Goal: Transaction & Acquisition: Purchase product/service

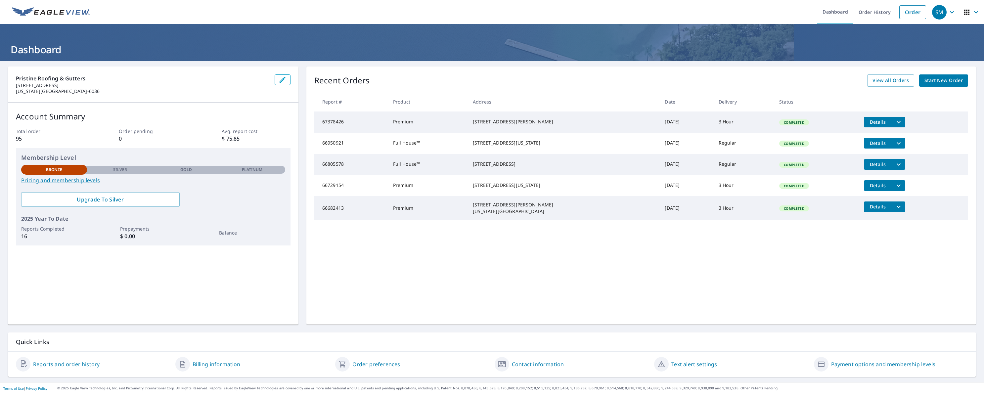
click at [899, 122] on icon "filesDropdownBtn-67378426" at bounding box center [899, 122] width 8 height 8
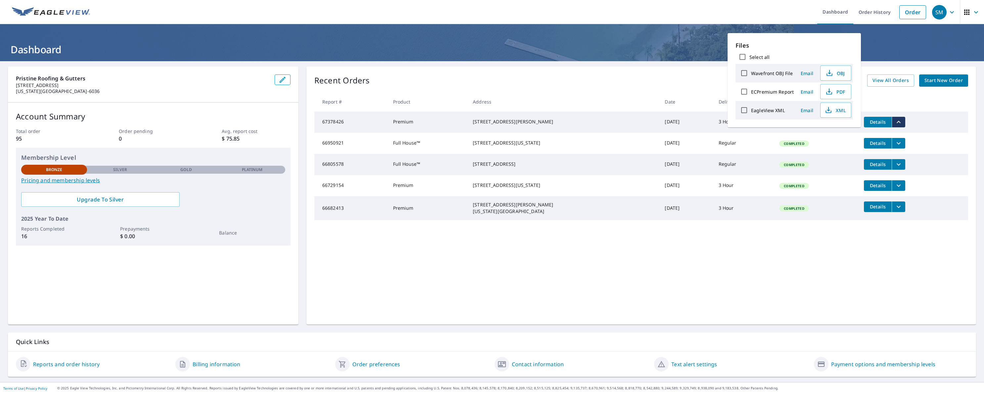
click at [743, 93] on input "ECPremium Report" at bounding box center [744, 92] width 14 height 14
checkbox input "true"
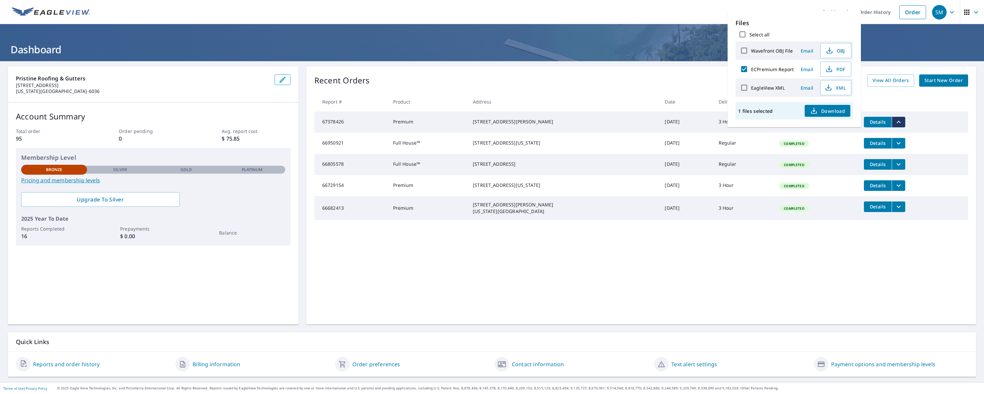
click at [828, 108] on span "Download" at bounding box center [827, 111] width 35 height 8
click at [913, 18] on link "Order" at bounding box center [912, 12] width 27 height 14
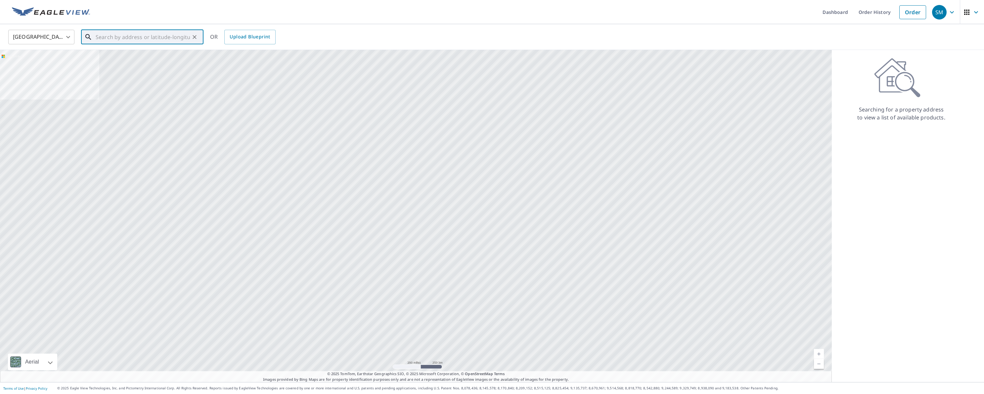
click at [144, 36] on input "text" at bounding box center [143, 37] width 94 height 19
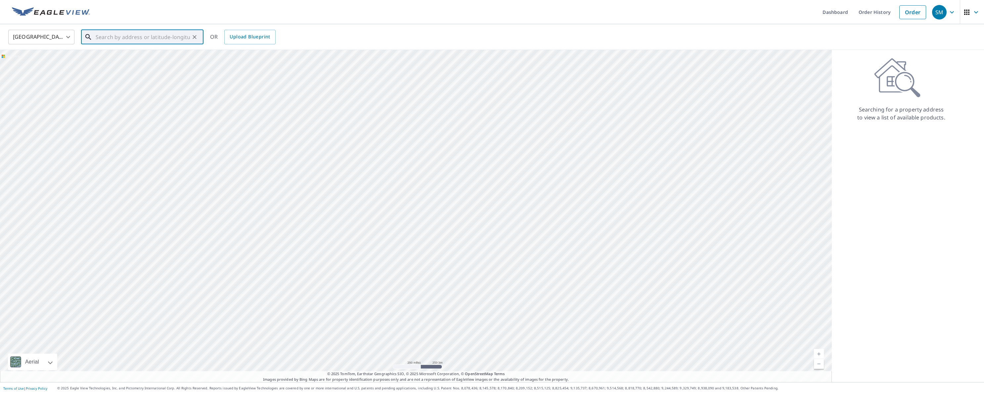
paste input "[STREET_ADDRESS]"
click at [165, 55] on span "[STREET_ADDRESS]" at bounding box center [146, 56] width 104 height 8
type input "[STREET_ADDRESS]"
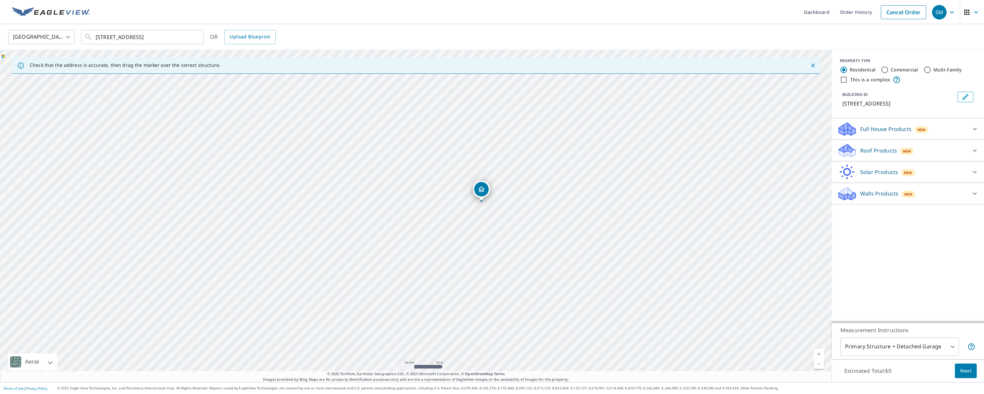
drag, startPoint x: 438, startPoint y: 211, endPoint x: 437, endPoint y: 272, distance: 60.9
click at [438, 273] on div "[STREET_ADDRESS]" at bounding box center [416, 216] width 832 height 332
drag, startPoint x: 484, startPoint y: 224, endPoint x: 482, endPoint y: 253, distance: 28.5
click at [484, 253] on div "[STREET_ADDRESS]" at bounding box center [416, 216] width 832 height 332
drag, startPoint x: 484, startPoint y: 249, endPoint x: 484, endPoint y: 271, distance: 21.2
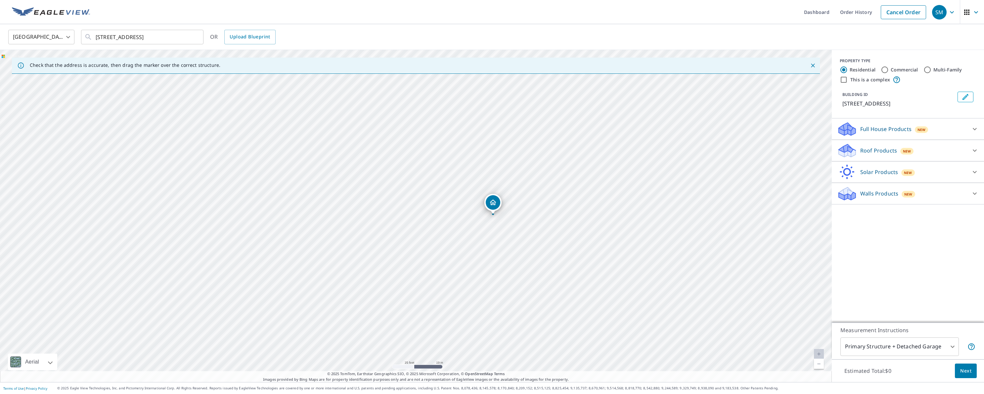
click at [484, 271] on div "[STREET_ADDRESS]" at bounding box center [416, 216] width 832 height 332
click at [950, 134] on div "Full House Products New" at bounding box center [902, 129] width 130 height 16
click at [951, 134] on div "Full House Products New" at bounding box center [904, 129] width 134 height 16
click at [945, 132] on div "Full House Products New" at bounding box center [902, 129] width 130 height 16
click at [945, 132] on div "Full House Products New" at bounding box center [904, 129] width 134 height 16
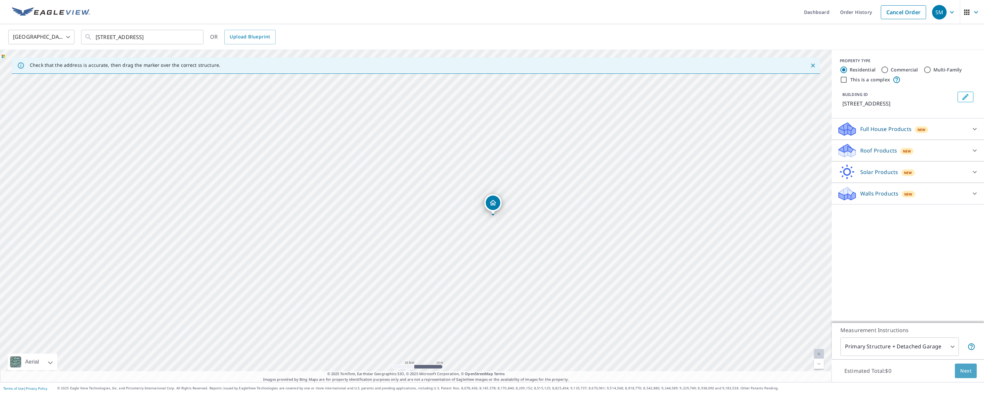
click at [962, 369] on span "Next" at bounding box center [965, 371] width 11 height 8
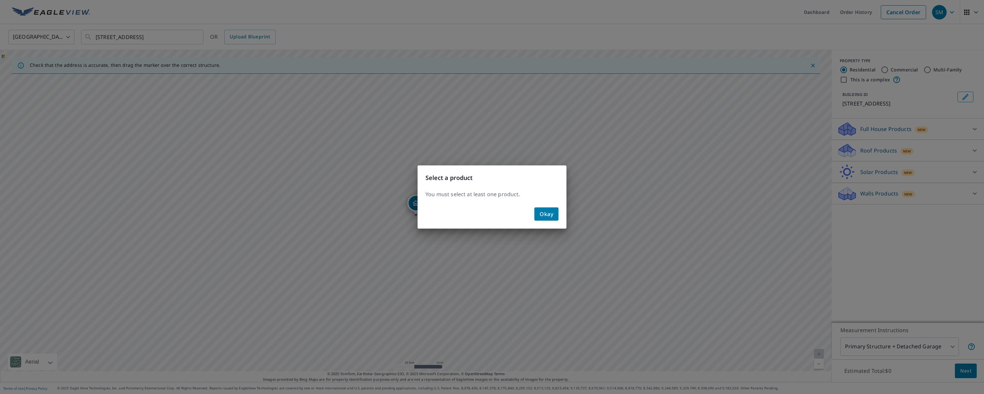
click at [556, 218] on button "Okay" at bounding box center [546, 213] width 24 height 13
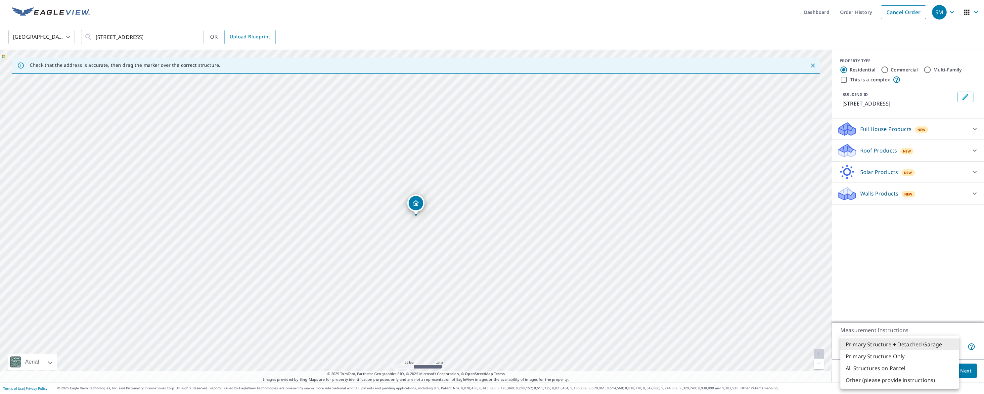
click at [937, 343] on body "SM SM Dashboard Order History Cancel Order SM [GEOGRAPHIC_DATA] US ​ [STREET_AD…" at bounding box center [492, 197] width 984 height 394
click at [927, 340] on li "Primary Structure + Detached Garage" at bounding box center [899, 344] width 118 height 12
click at [949, 350] on body "SM SM Dashboard Order History Cancel Order SM [GEOGRAPHIC_DATA] US ​ [STREET_AD…" at bounding box center [492, 197] width 984 height 394
click at [949, 350] on li "Primary Structure Only" at bounding box center [899, 356] width 118 height 12
click at [946, 348] on body "SM SM Dashboard Order History Cancel Order SM [GEOGRAPHIC_DATA] US ​ [STREET_AD…" at bounding box center [492, 197] width 984 height 394
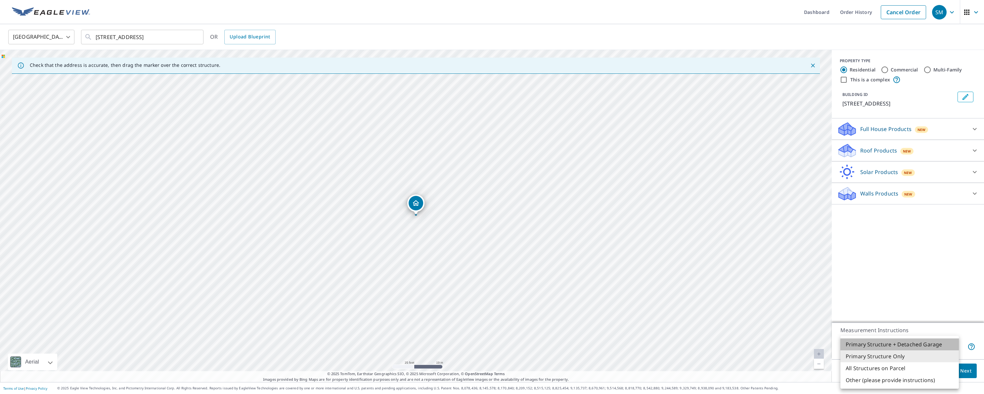
click at [932, 346] on li "Primary Structure + Detached Garage" at bounding box center [899, 344] width 118 height 12
type input "1"
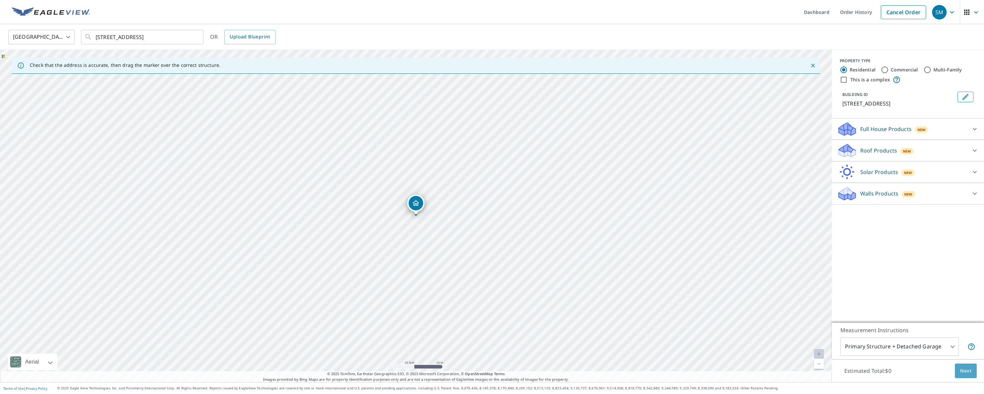
click at [968, 373] on span "Next" at bounding box center [965, 371] width 11 height 8
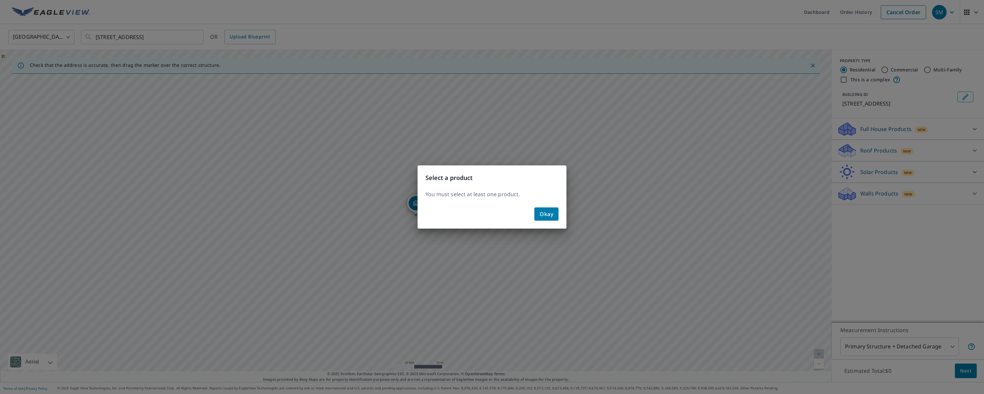
click at [555, 221] on div "Okay" at bounding box center [492, 217] width 149 height 24
click at [550, 215] on span "Okay" at bounding box center [547, 213] width 14 height 9
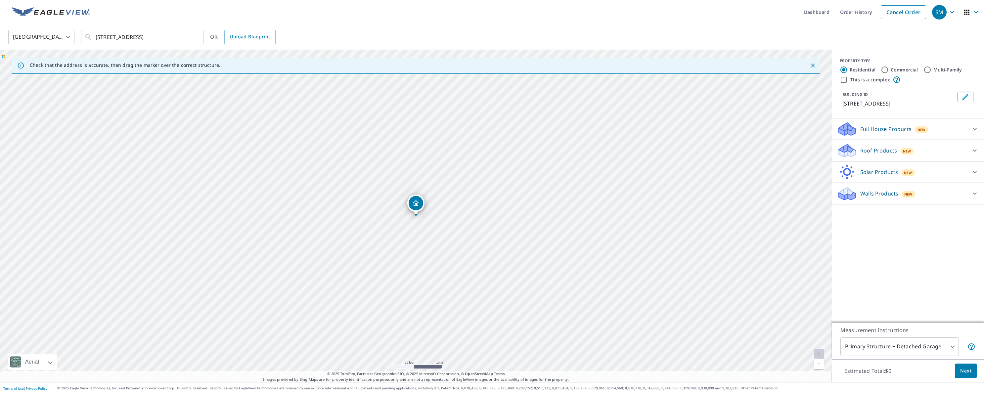
click at [416, 207] on icon "Dropped pin, building 1, Residential property, 29441 E Us Highway 50 Pueblo, CO…" at bounding box center [416, 203] width 8 height 8
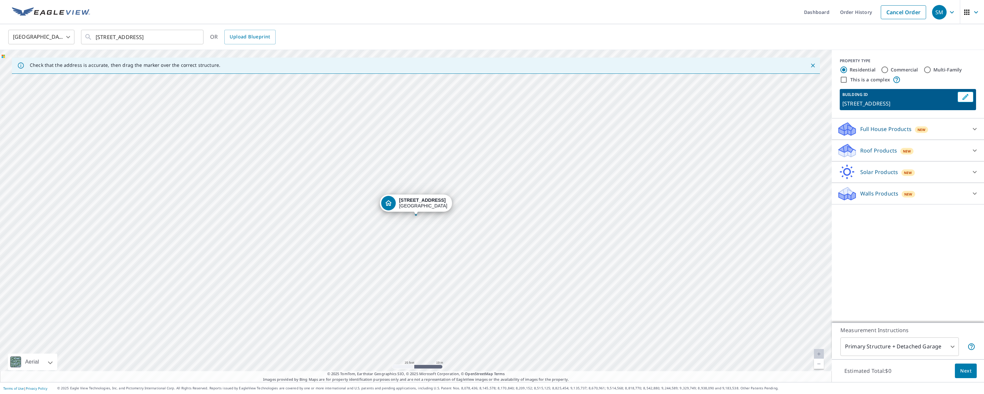
click at [958, 374] on button "Next" at bounding box center [966, 371] width 22 height 15
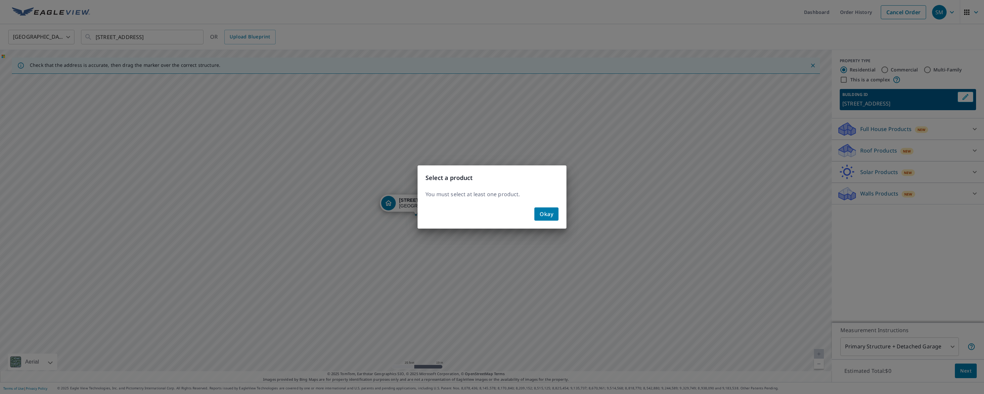
click at [552, 224] on div "Okay" at bounding box center [492, 217] width 149 height 24
click at [546, 215] on span "Okay" at bounding box center [547, 213] width 14 height 9
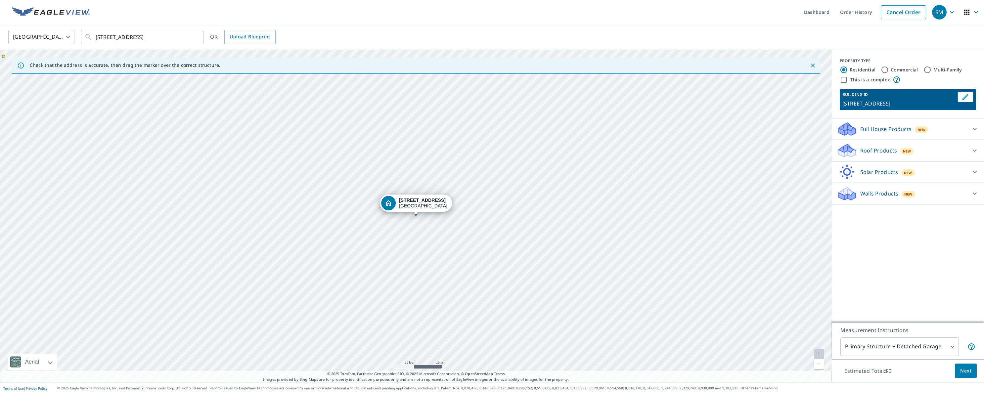
click at [926, 146] on div "Roof Products New" at bounding box center [902, 151] width 130 height 16
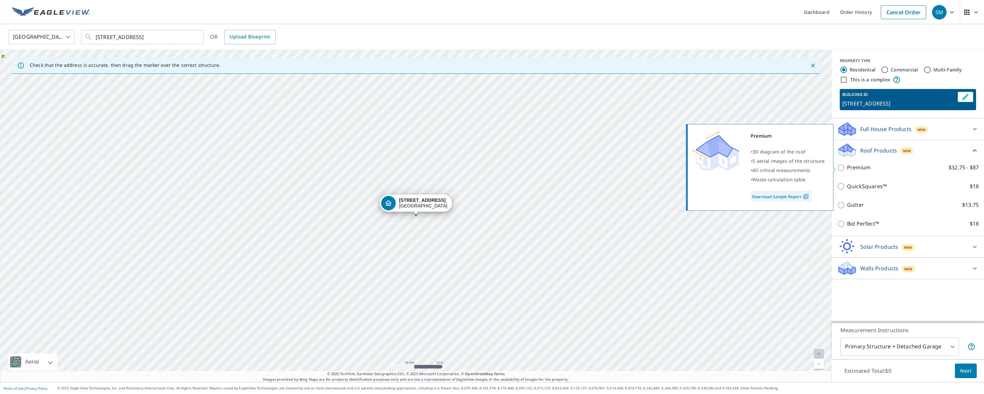
click at [840, 164] on input "Premium $32.75 - $87" at bounding box center [842, 168] width 10 height 8
checkbox input "true"
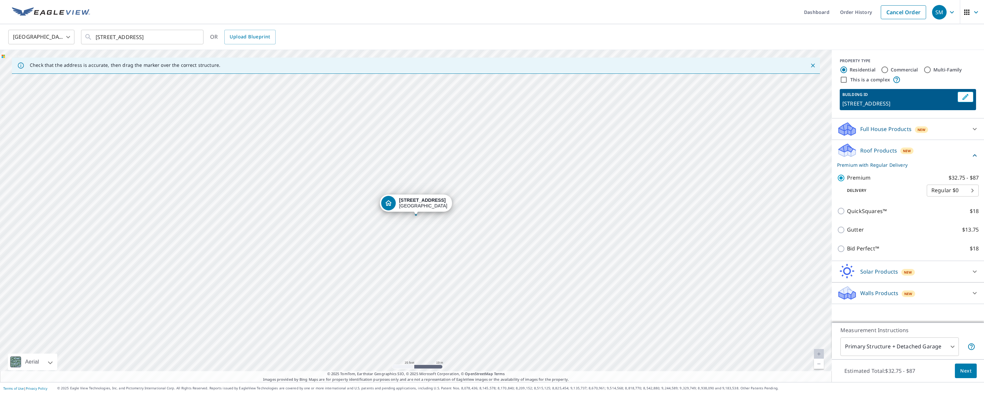
click at [963, 189] on body "SM SM Dashboard Order History Cancel Order SM [GEOGRAPHIC_DATA] US ​ [STREET_AD…" at bounding box center [492, 197] width 984 height 394
click at [959, 213] on li "3 Hour $42.25" at bounding box center [953, 214] width 52 height 12
type input "7"
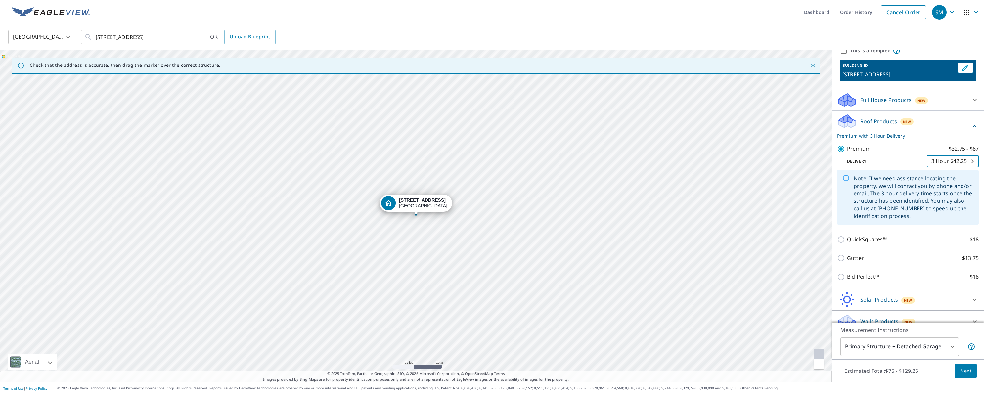
scroll to position [34, 0]
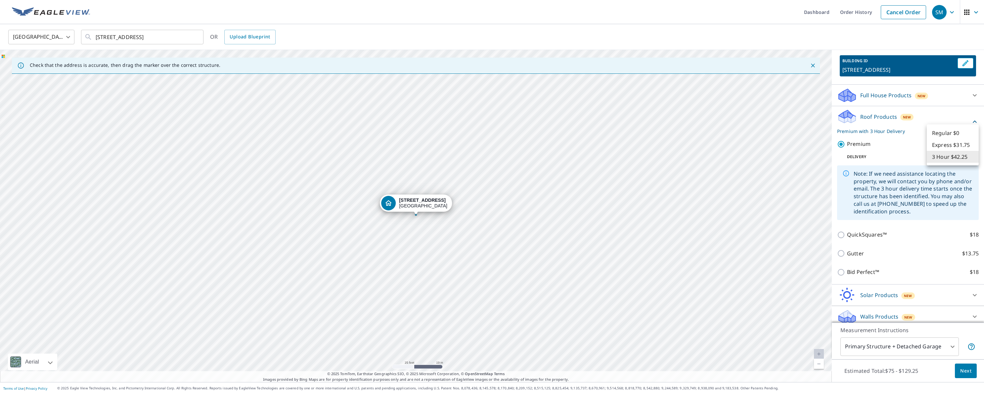
click at [961, 157] on body "SM SM Dashboard Order History Cancel Order SM [GEOGRAPHIC_DATA] US ​ [STREET_AD…" at bounding box center [492, 197] width 984 height 394
click at [951, 159] on li "3 Hour $42.25" at bounding box center [953, 157] width 52 height 12
click at [967, 364] on button "Next" at bounding box center [966, 371] width 22 height 15
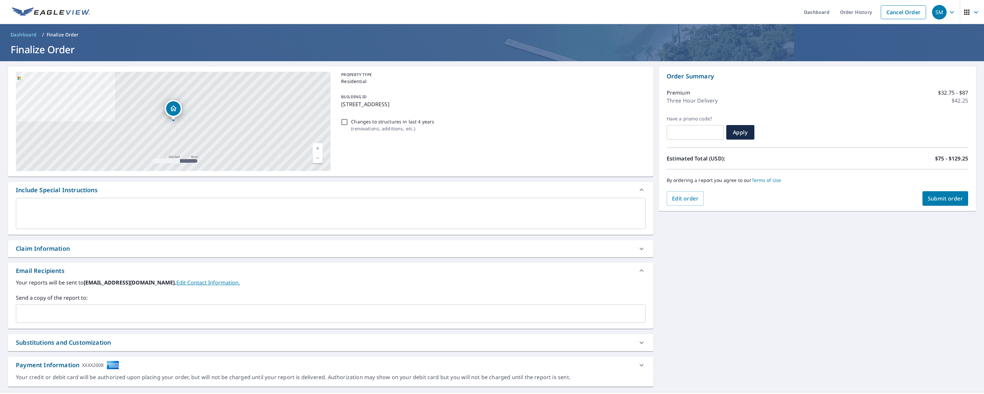
scroll to position [10, 0]
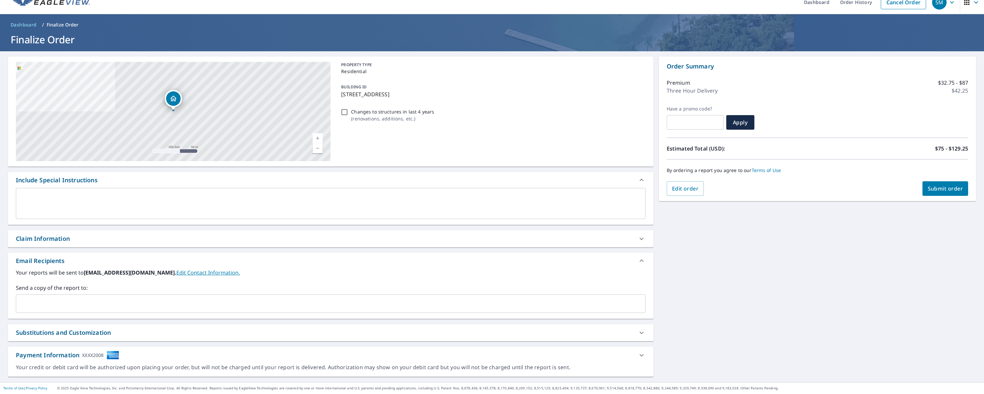
click at [944, 190] on span "Submit order" at bounding box center [945, 188] width 35 height 7
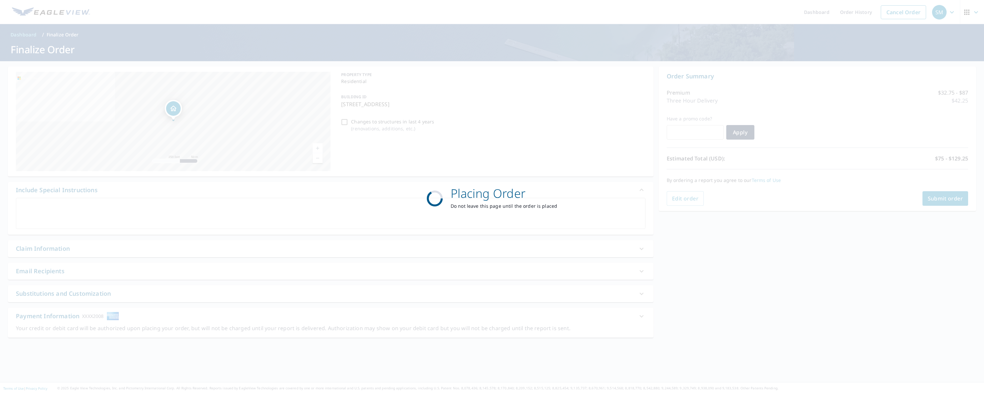
scroll to position [0, 0]
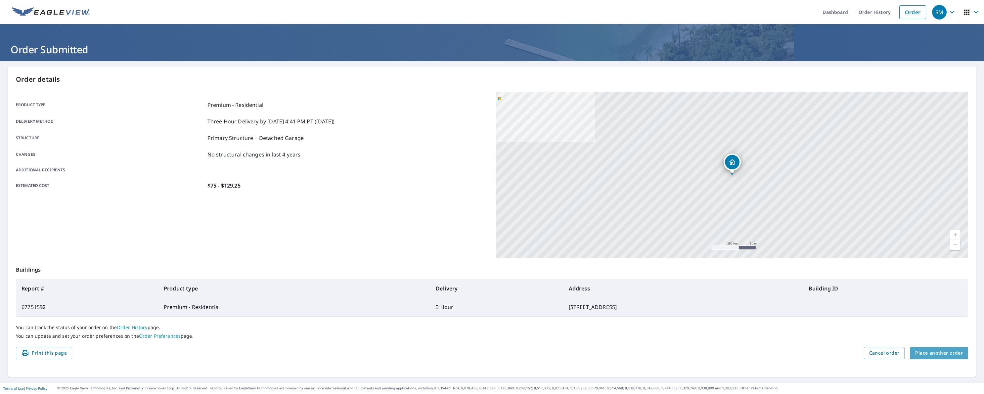
click at [944, 355] on span "Place another order" at bounding box center [939, 353] width 48 height 8
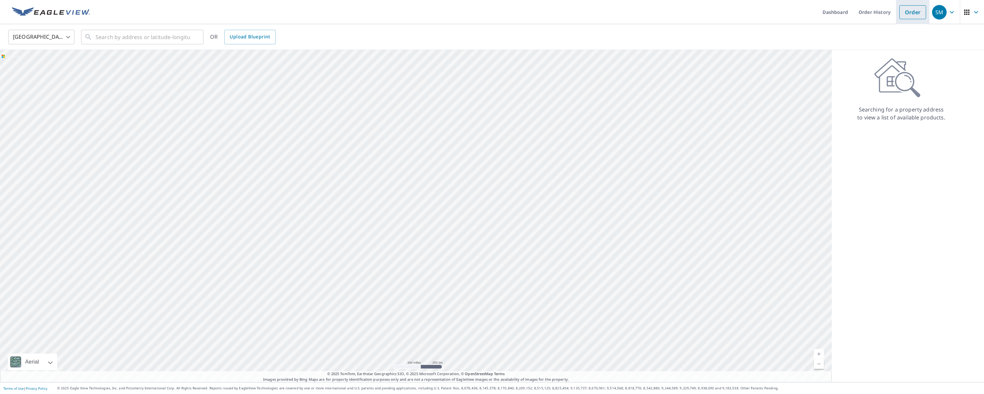
click at [915, 11] on link "Order" at bounding box center [912, 12] width 27 height 14
click at [915, 17] on link "Order" at bounding box center [912, 12] width 27 height 14
click at [831, 17] on link "Dashboard" at bounding box center [835, 12] width 36 height 24
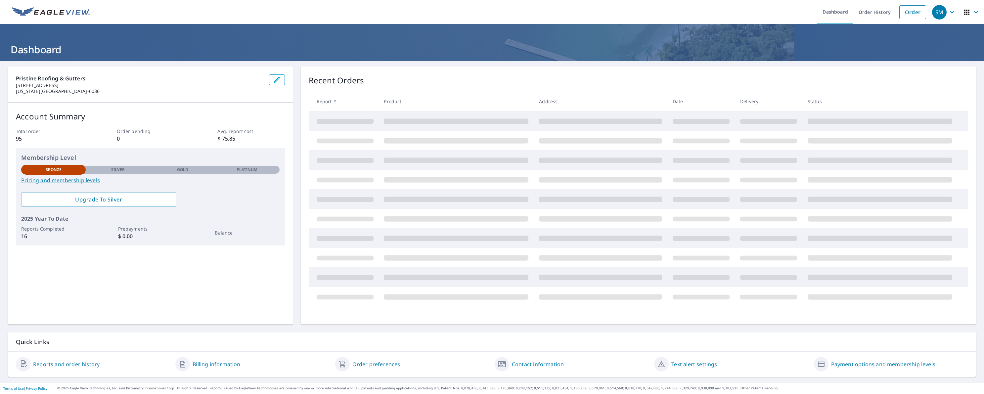
click at [79, 181] on link "Pricing and membership levels" at bounding box center [150, 180] width 258 height 8
